Goal: Task Accomplishment & Management: Use online tool/utility

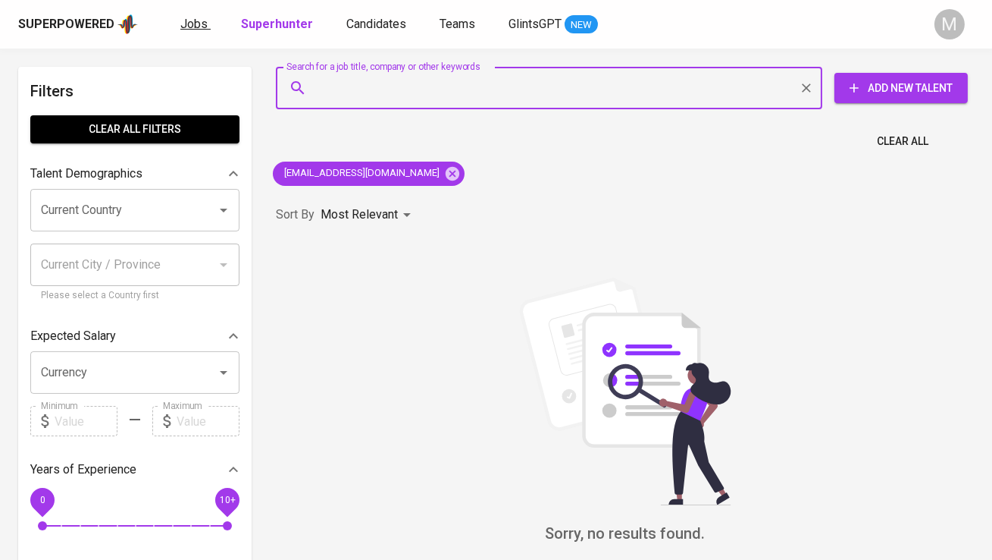
click at [193, 24] on span "Jobs" at bounding box center [193, 24] width 27 height 14
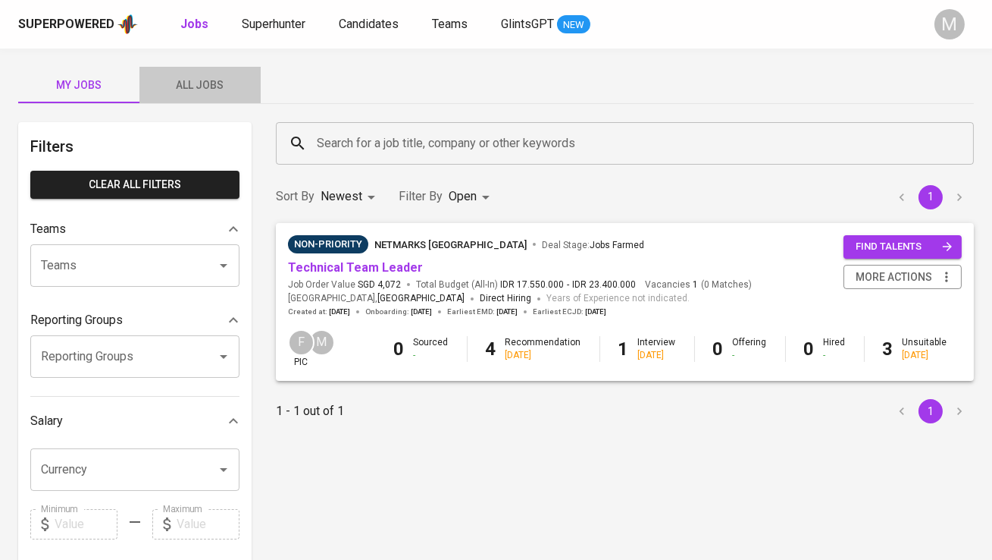
click at [209, 79] on span "All Jobs" at bounding box center [200, 85] width 103 height 19
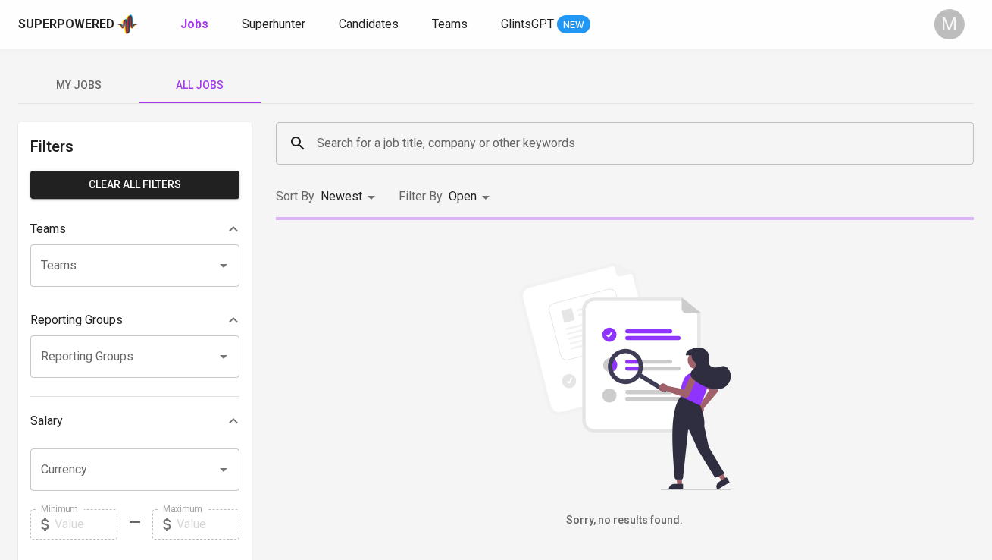
click at [342, 133] on input "Search for a job title, company or other keywords" at bounding box center [629, 143] width 632 height 29
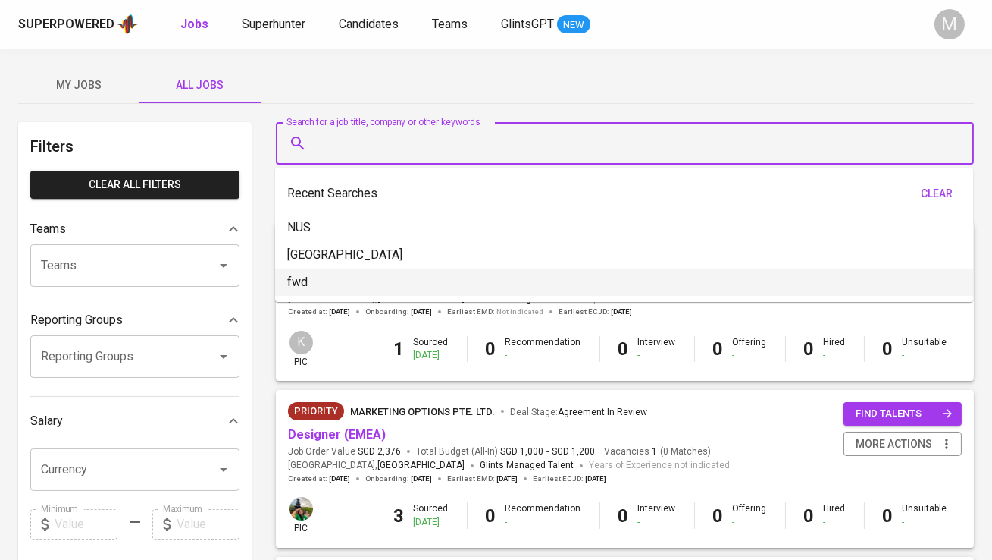
click at [347, 277] on li "fwd" at bounding box center [624, 281] width 698 height 27
type input "fwd"
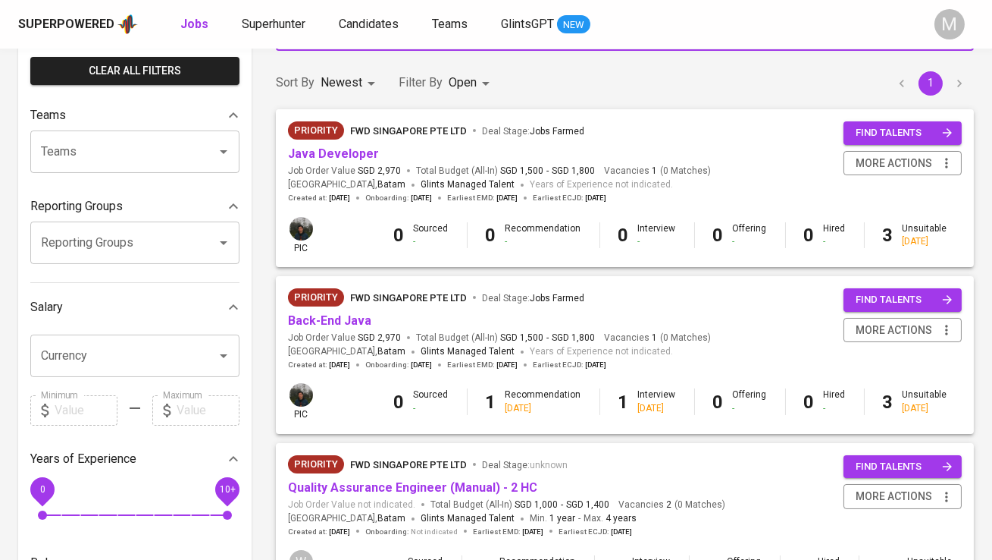
scroll to position [258, 0]
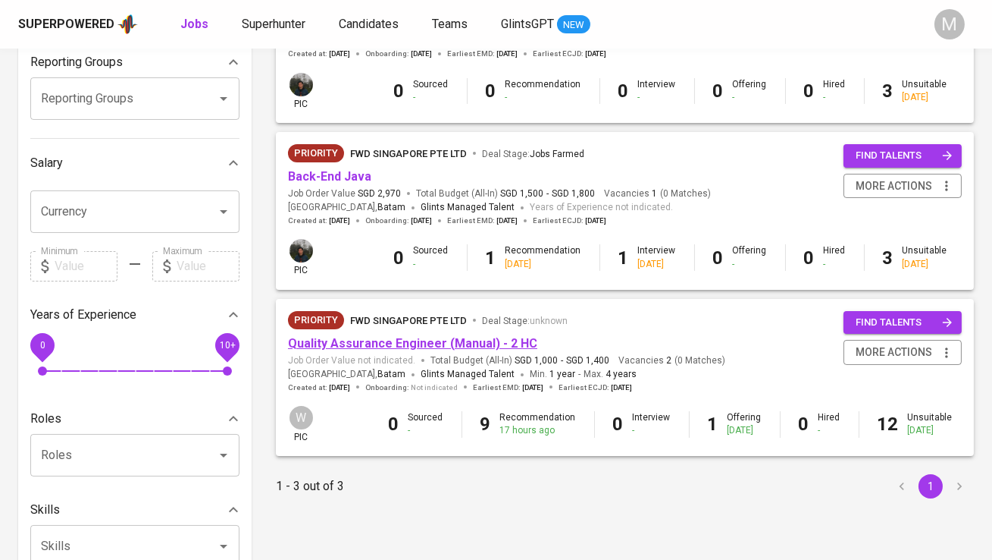
click at [334, 338] on link "Quality Assurance Engineer (Manual) - 2 HC" at bounding box center [412, 343] width 249 height 14
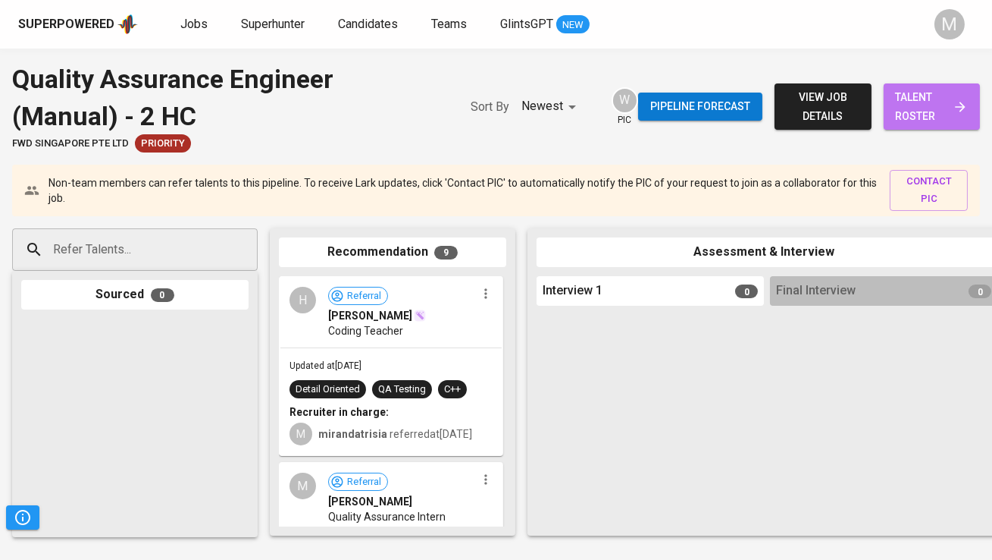
click at [914, 103] on span "talent roster" at bounding box center [932, 106] width 72 height 37
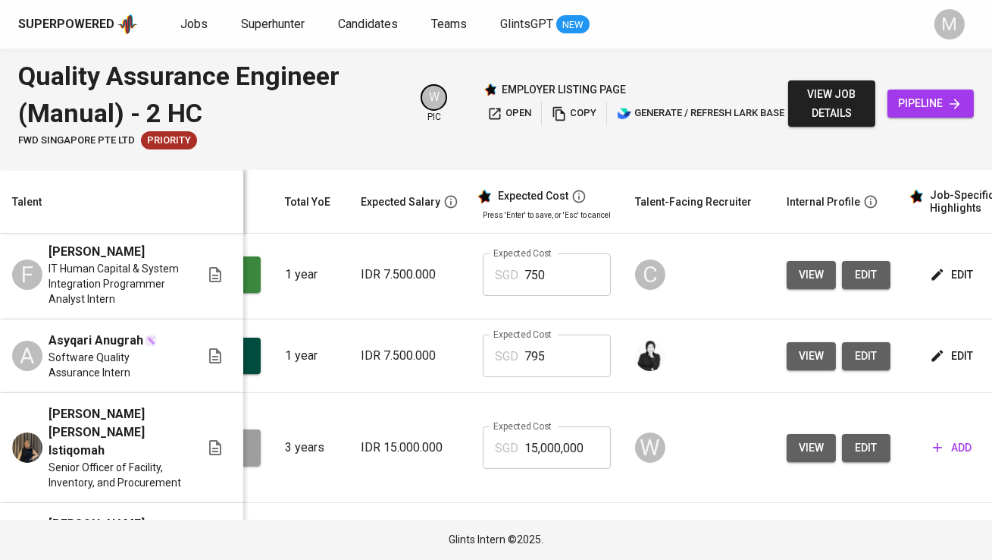
scroll to position [0, 163]
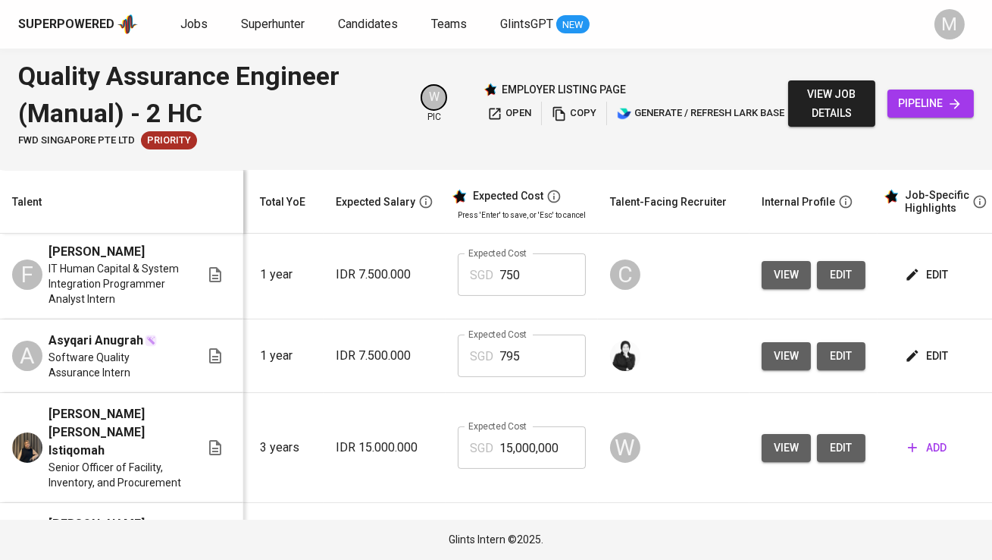
click at [916, 365] on span "edit" at bounding box center [928, 356] width 40 height 19
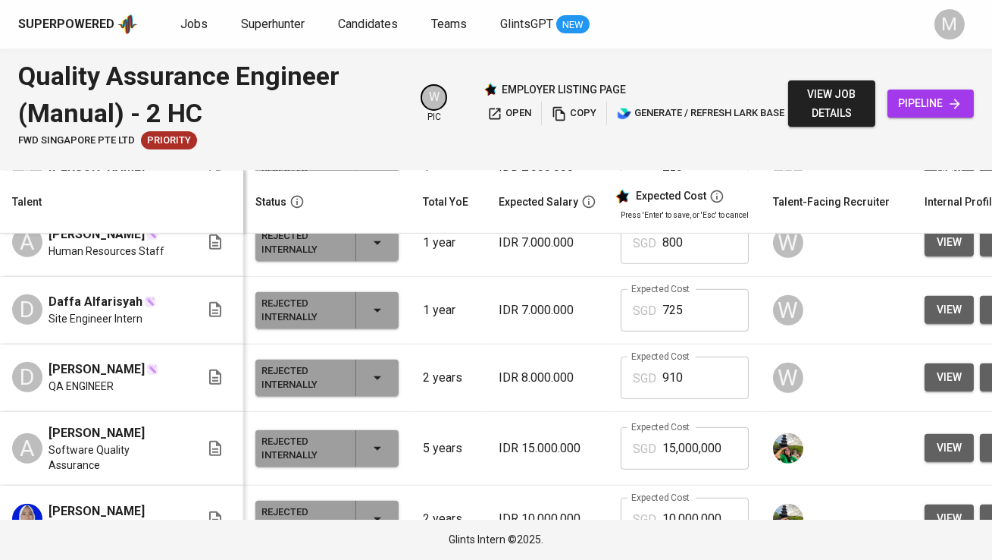
scroll to position [2181, 0]
